Goal: Task Accomplishment & Management: Complete application form

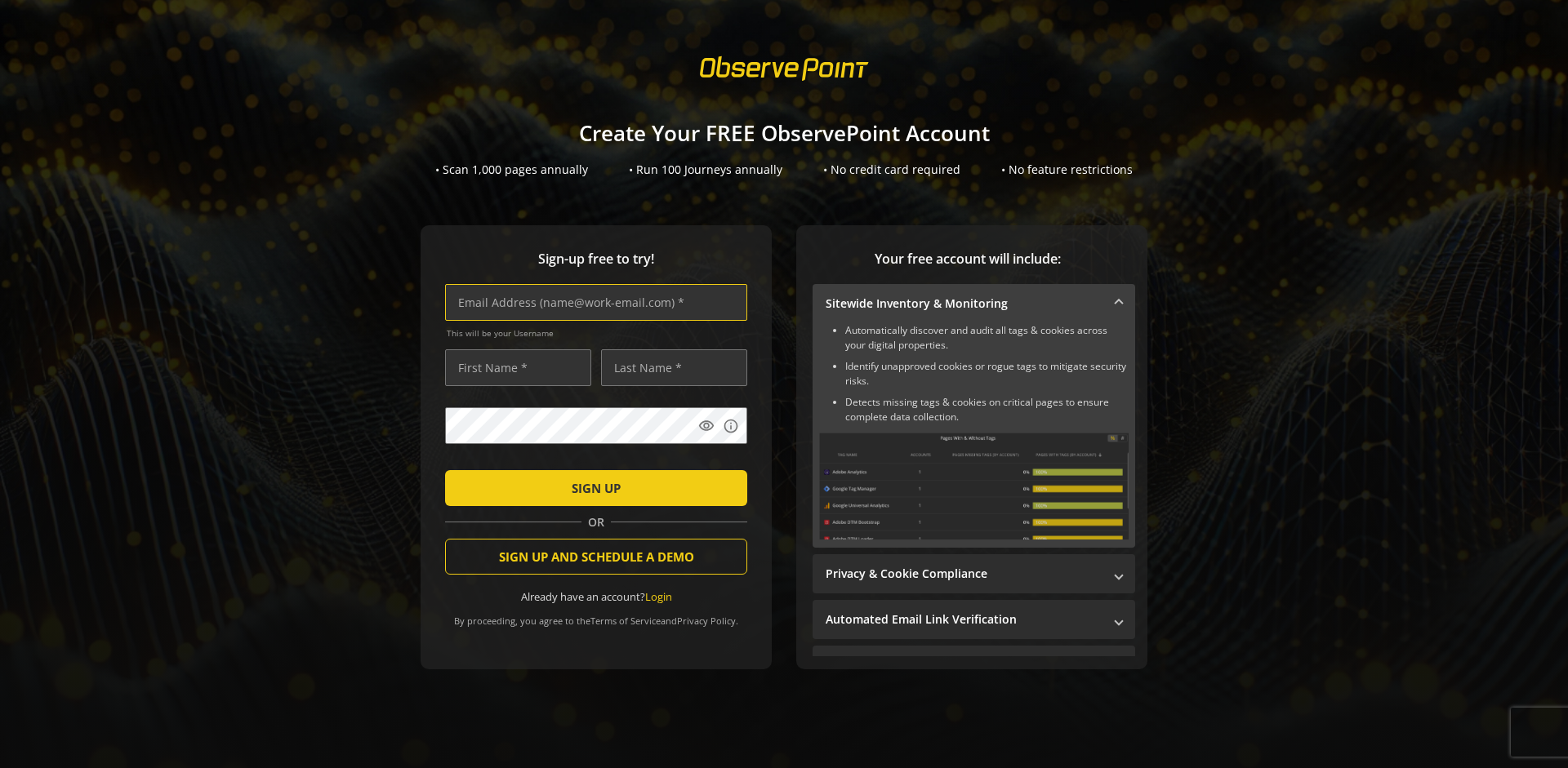
click at [593, 302] on input "text" at bounding box center [596, 302] width 302 height 37
type input "[EMAIL_ADDRESS][DOMAIN_NAME]"
click at [514, 367] on input "text" at bounding box center [518, 367] width 146 height 37
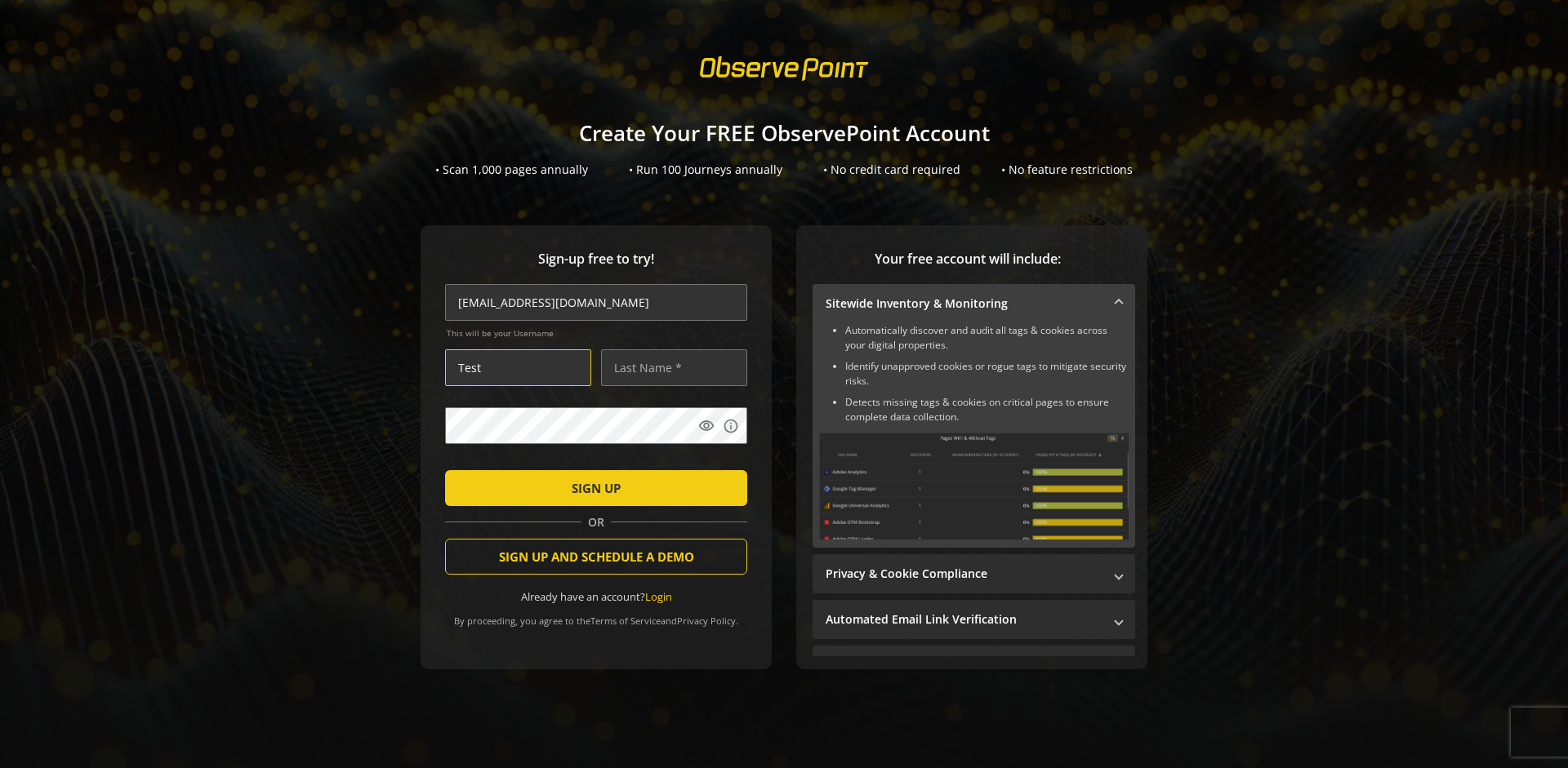
type input "Test"
click at [669, 367] on input "text" at bounding box center [674, 367] width 146 height 37
type input "Test"
click at [593, 487] on span "SIGN UP" at bounding box center [597, 488] width 49 height 29
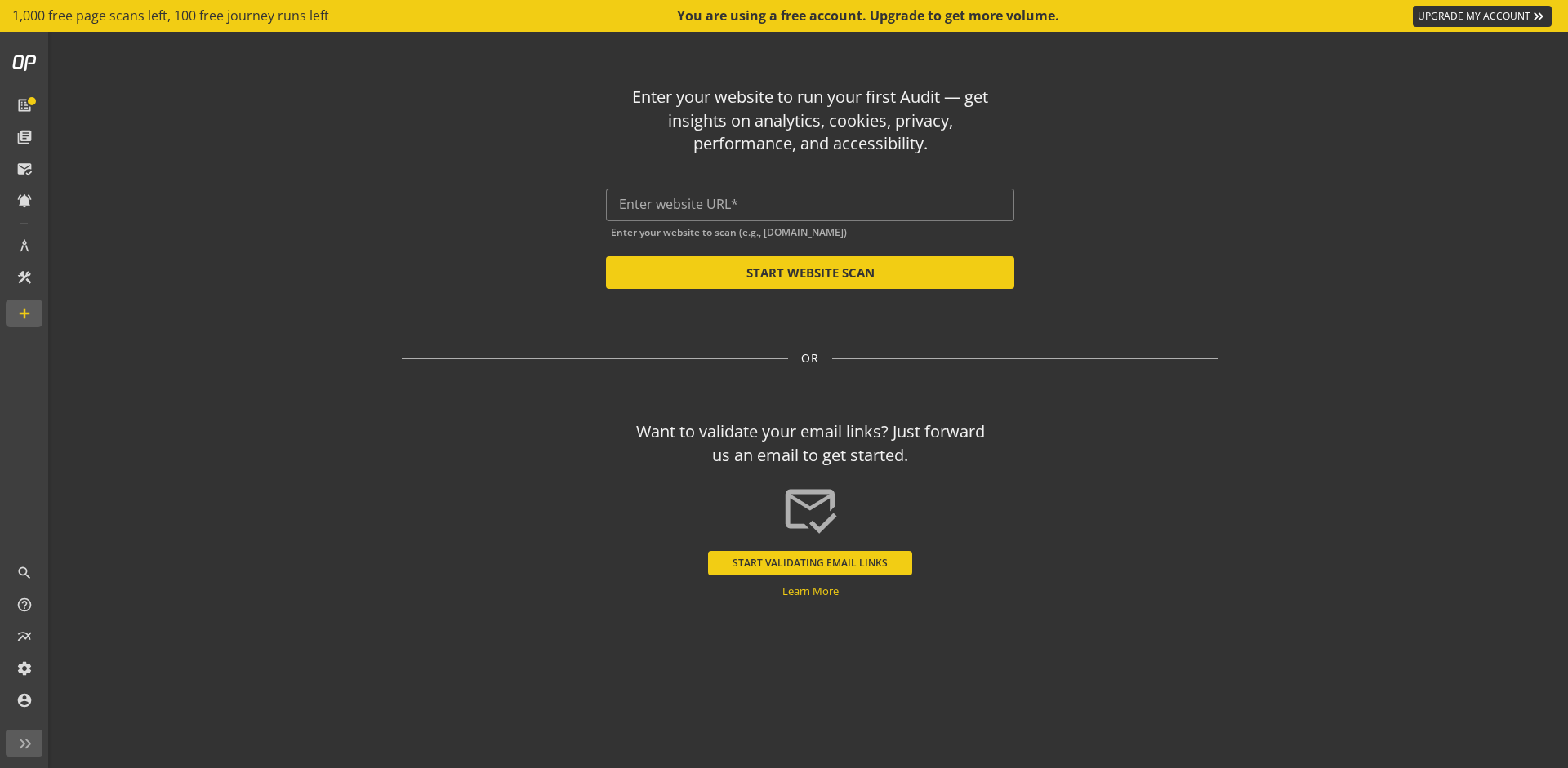
click at [810, 563] on button "START VALIDATING EMAIL LINKS" at bounding box center [810, 564] width 205 height 25
